Goal: Check status: Check status

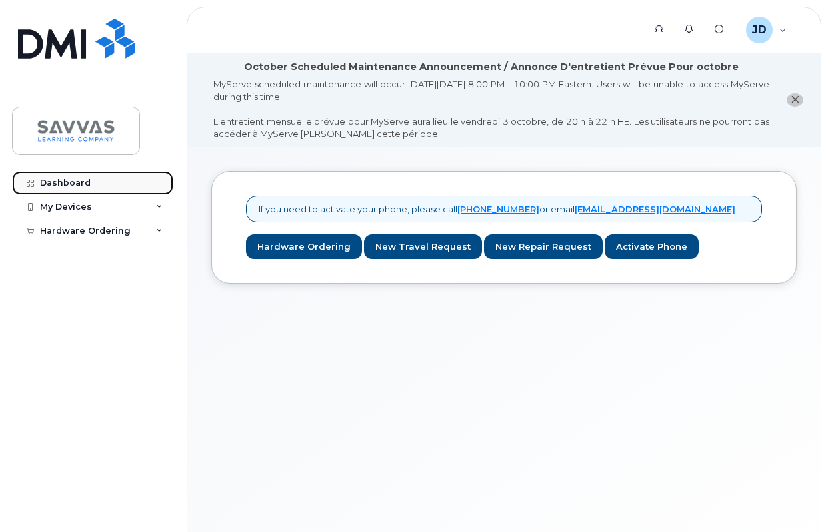
click at [105, 177] on link "Dashboard" at bounding box center [92, 183] width 161 height 24
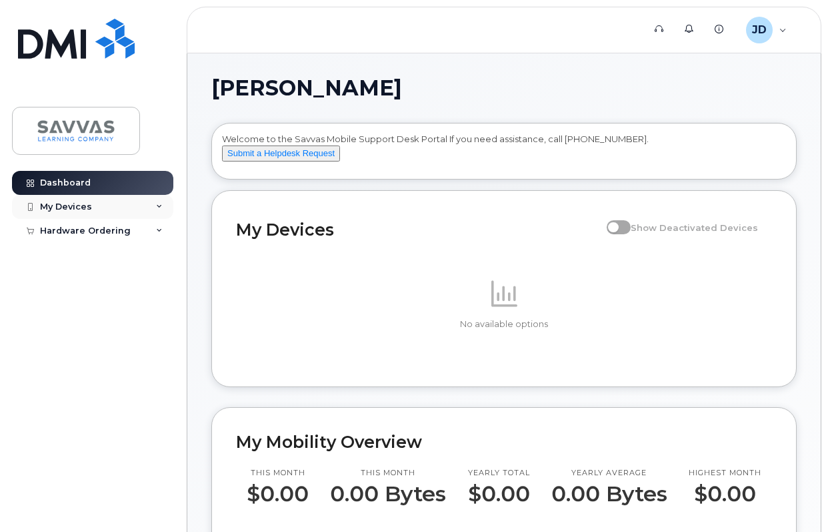
click at [120, 201] on div "My Devices" at bounding box center [92, 207] width 161 height 24
click at [143, 208] on div "My Devices" at bounding box center [92, 207] width 161 height 24
click at [141, 261] on div "Hardware Ordering" at bounding box center [92, 256] width 161 height 24
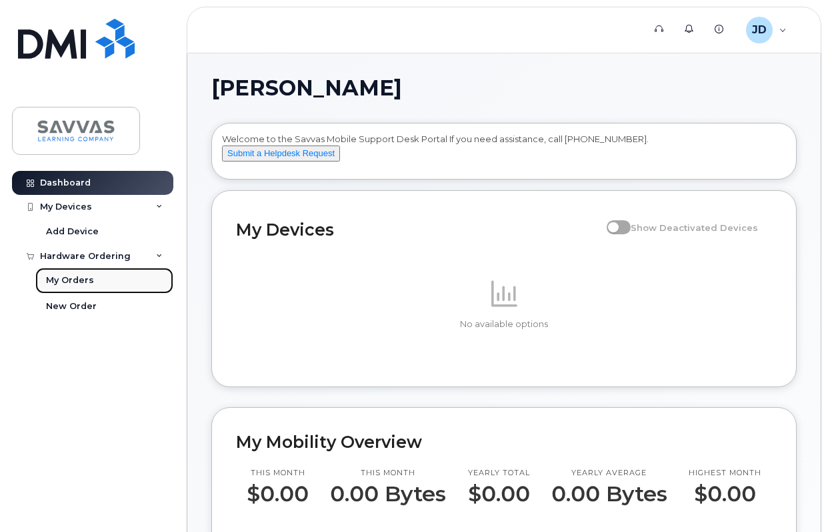
click at [119, 279] on link "My Orders" at bounding box center [104, 279] width 138 height 25
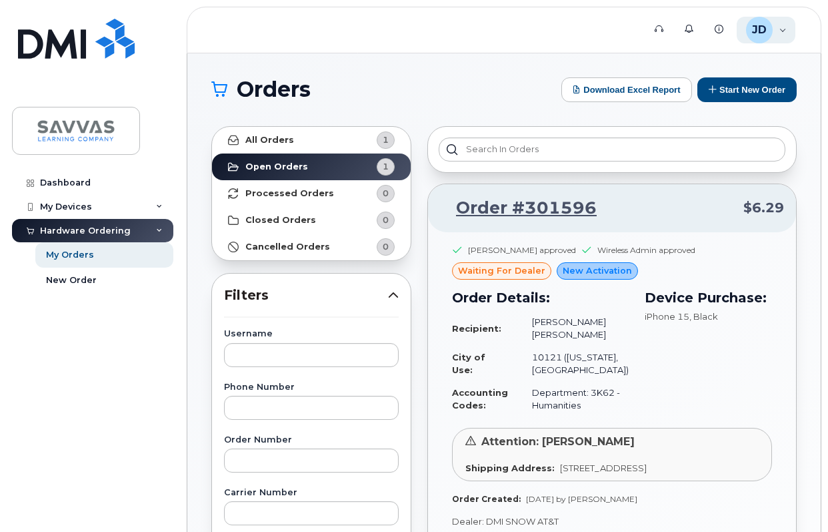
click at [756, 32] on span "JD" at bounding box center [759, 30] width 15 height 16
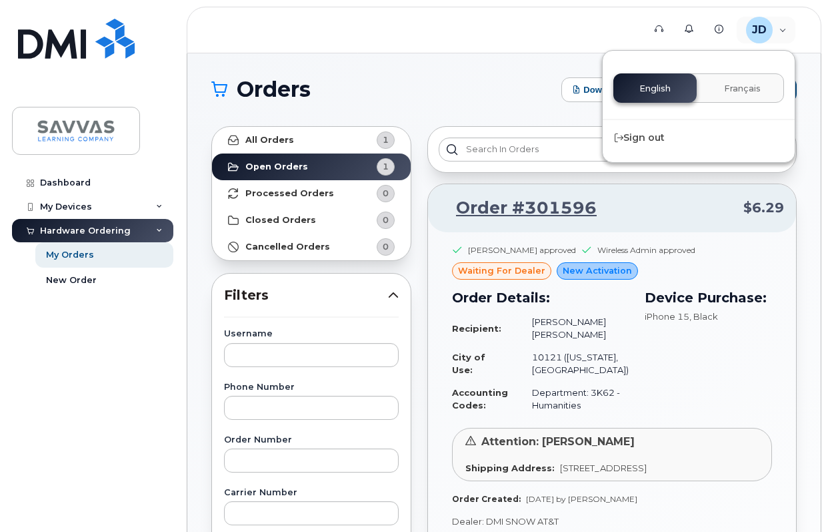
click at [525, 37] on header "Support Alerts Knowledge Base JD [PERSON_NAME] Employee English Français Sign o…" at bounding box center [504, 30] width 635 height 47
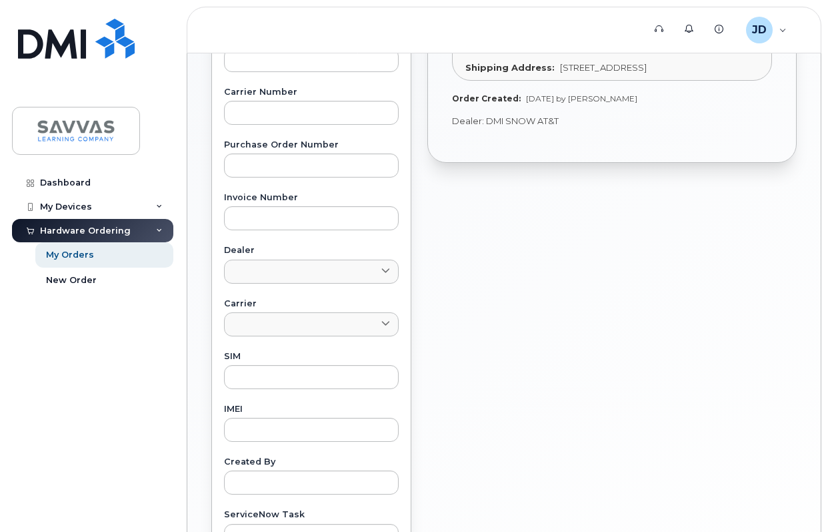
scroll to position [582, 0]
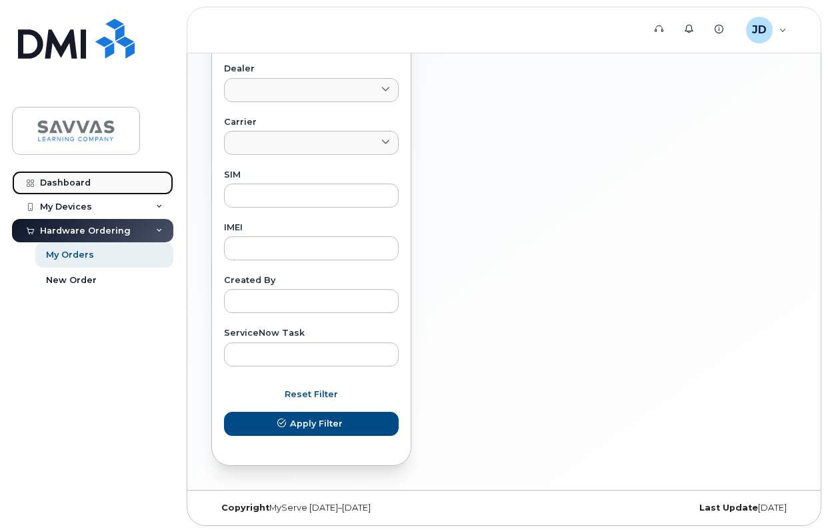
click at [149, 180] on link "Dashboard" at bounding box center [92, 183] width 161 height 24
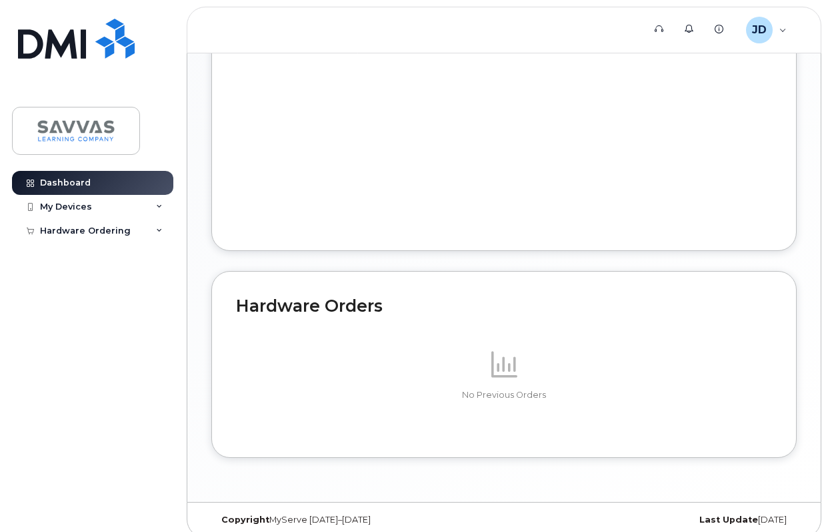
scroll to position [712, 0]
